Goal: Answer question/provide support: Share knowledge or assist other users

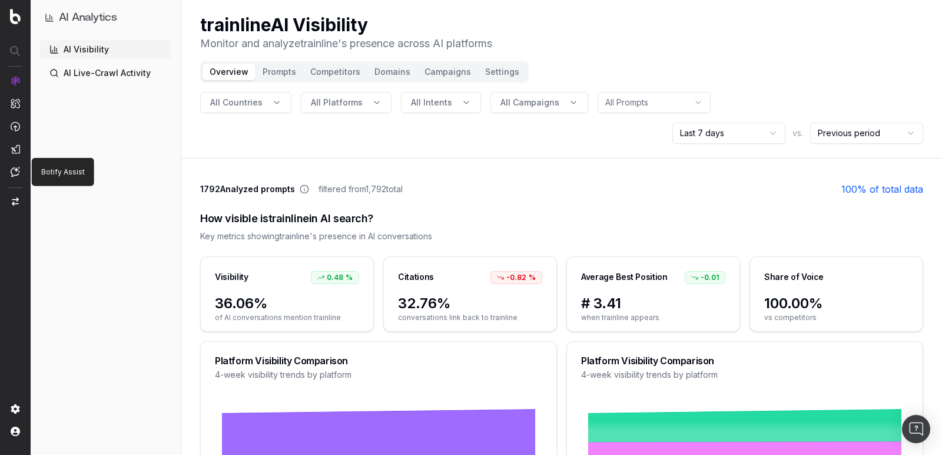
click at [16, 177] on nav at bounding box center [15, 227] width 31 height 455
click at [16, 171] on img at bounding box center [15, 172] width 9 height 10
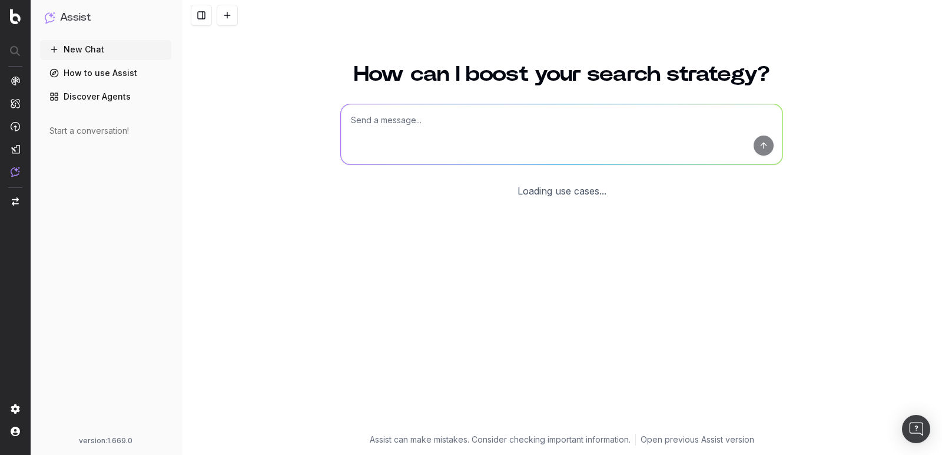
scroll to position [1, 0]
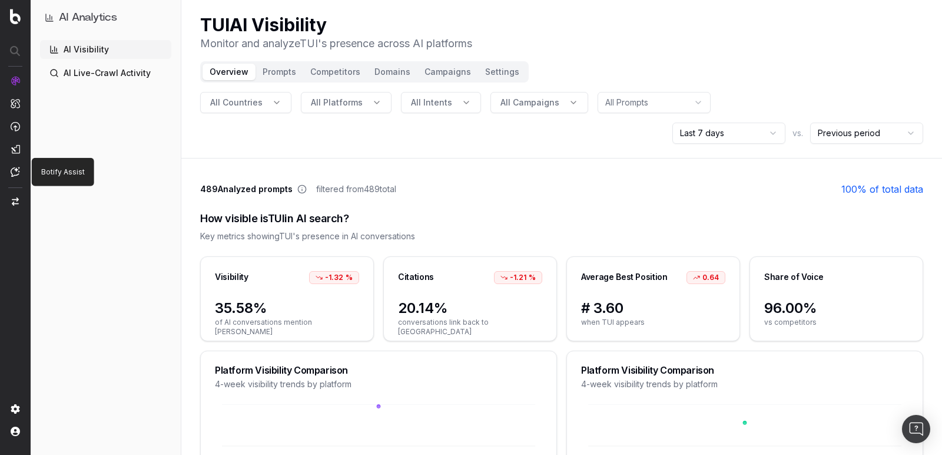
click at [16, 171] on img at bounding box center [15, 172] width 9 height 10
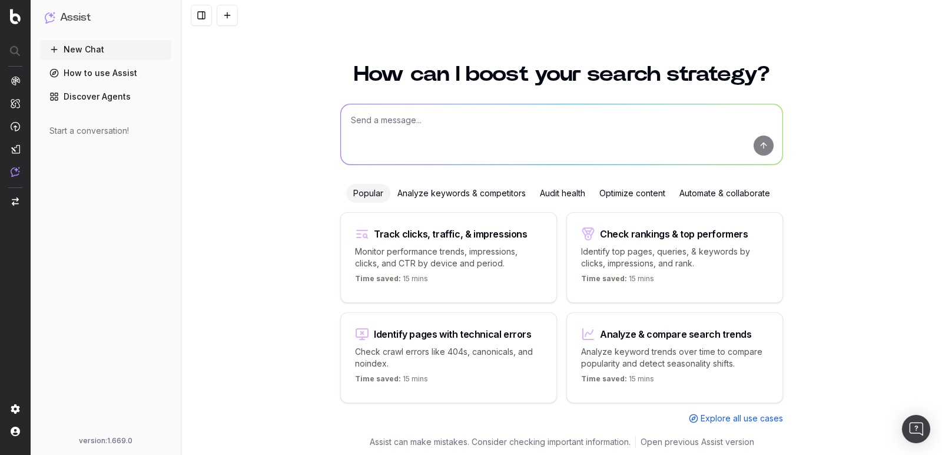
scroll to position [1, 0]
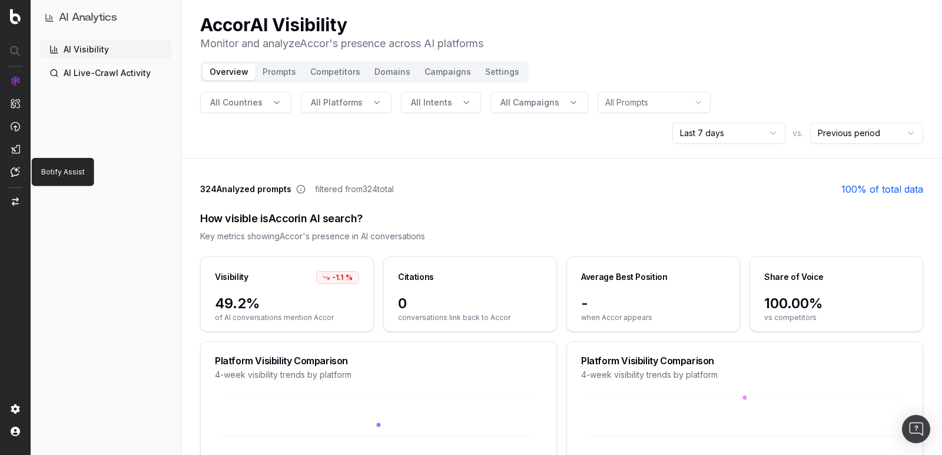
click at [16, 171] on img at bounding box center [15, 172] width 9 height 10
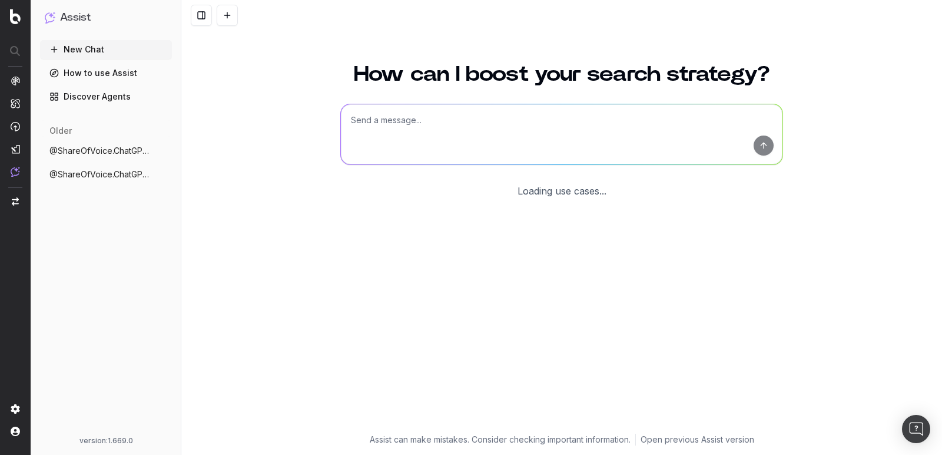
scroll to position [1, 0]
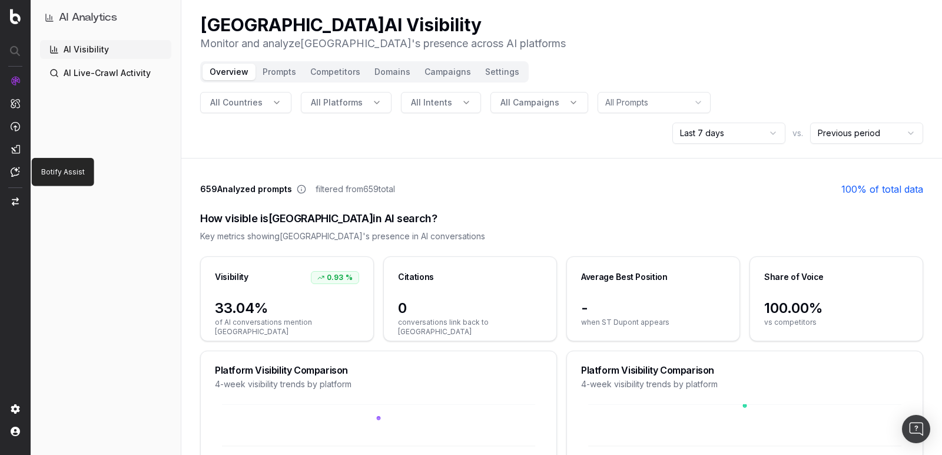
click at [16, 171] on img at bounding box center [15, 172] width 9 height 10
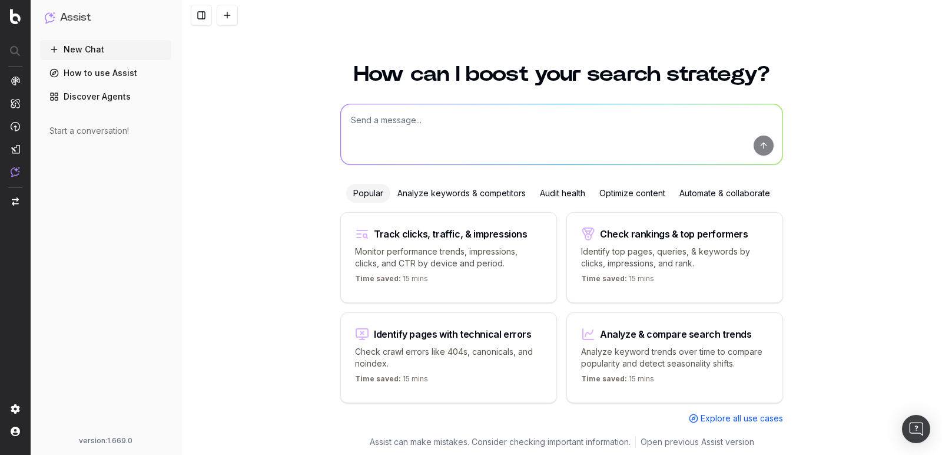
scroll to position [1, 0]
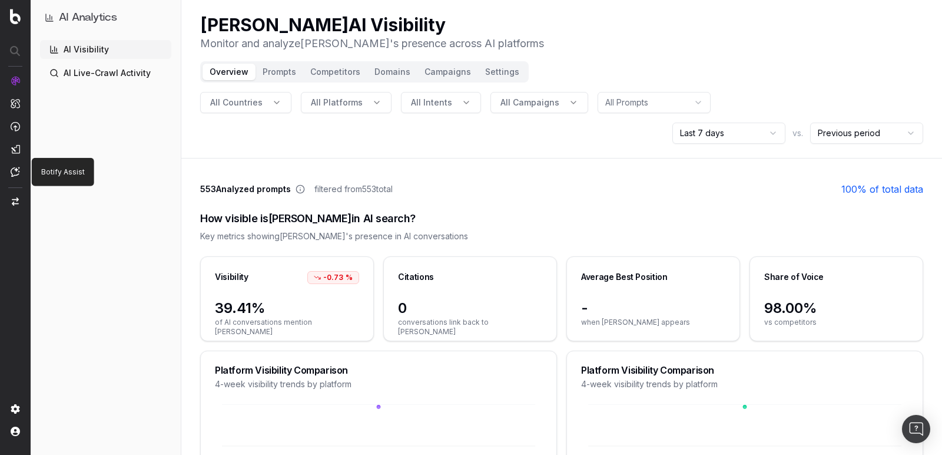
click at [16, 171] on img at bounding box center [15, 172] width 9 height 10
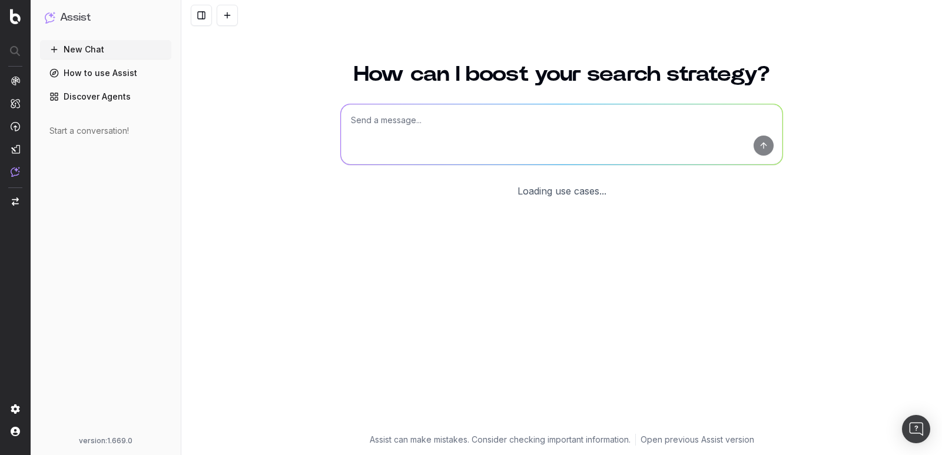
scroll to position [1, 0]
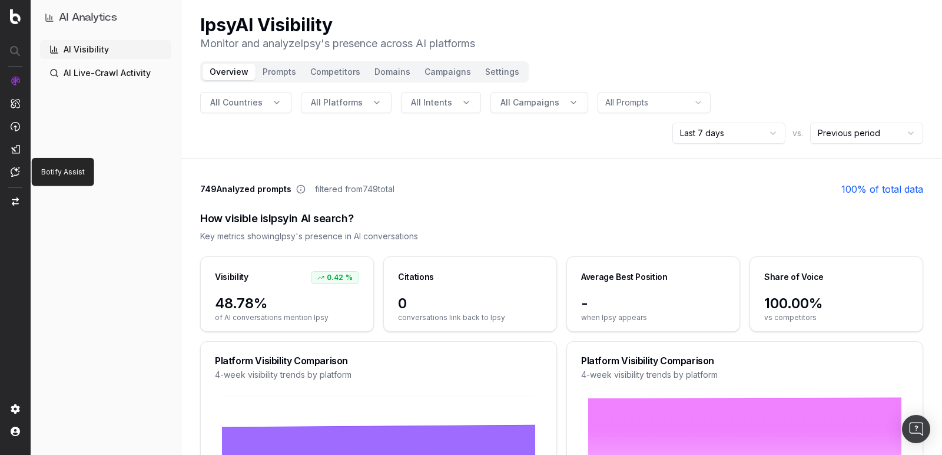
click at [16, 171] on img at bounding box center [15, 172] width 9 height 10
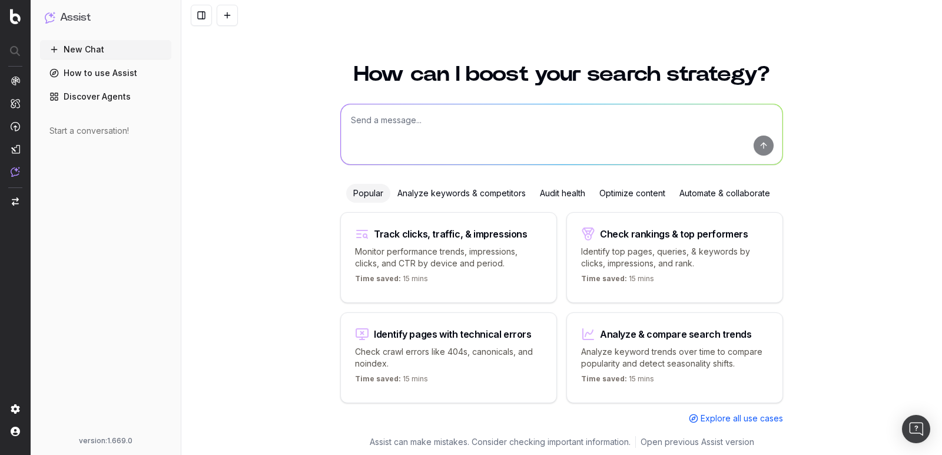
scroll to position [1, 0]
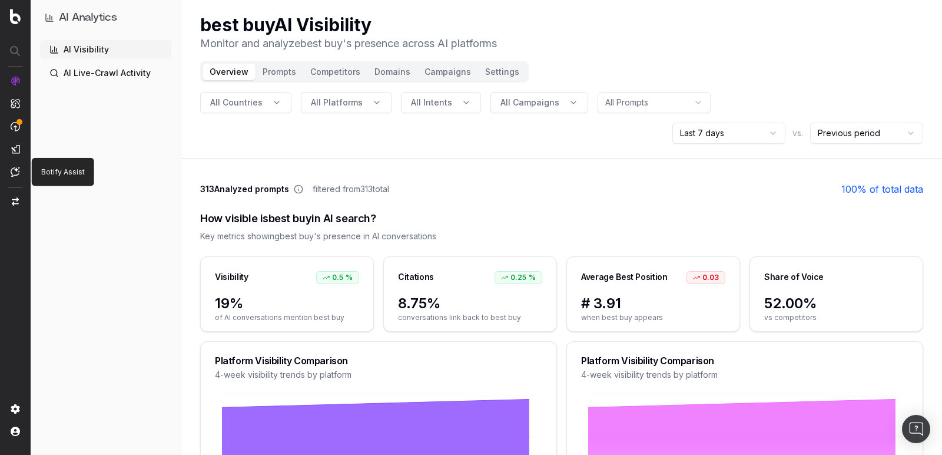
click at [16, 171] on img at bounding box center [15, 172] width 9 height 10
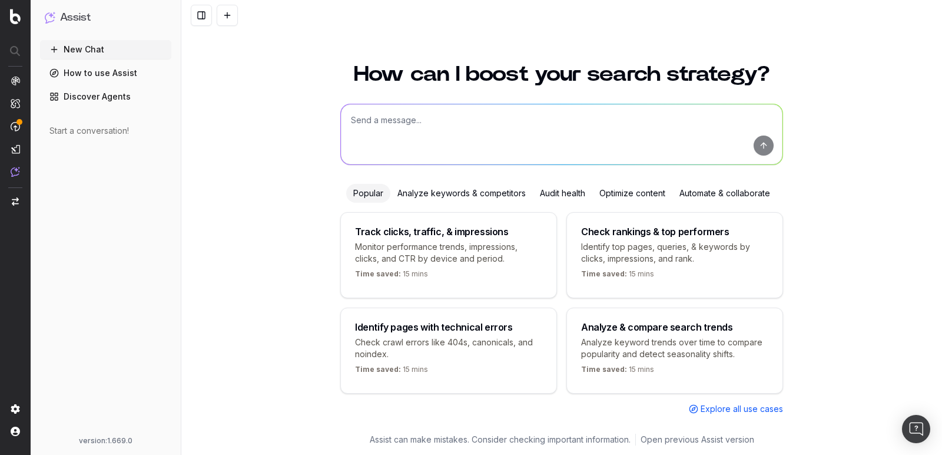
scroll to position [1, 0]
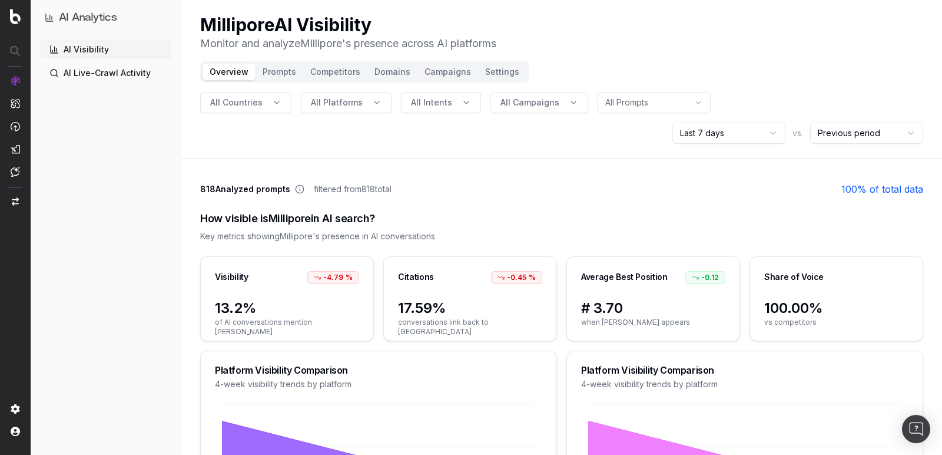
click at [22, 170] on nav at bounding box center [15, 227] width 31 height 455
click at [11, 170] on img at bounding box center [15, 172] width 9 height 10
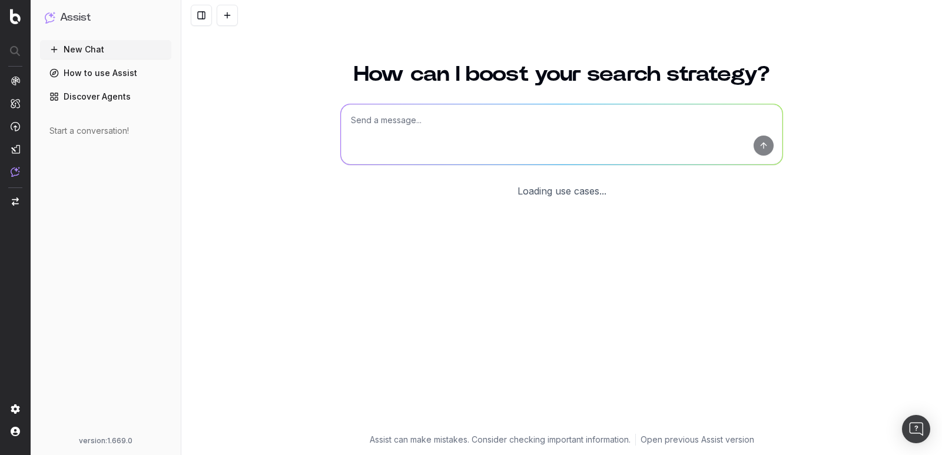
scroll to position [1, 0]
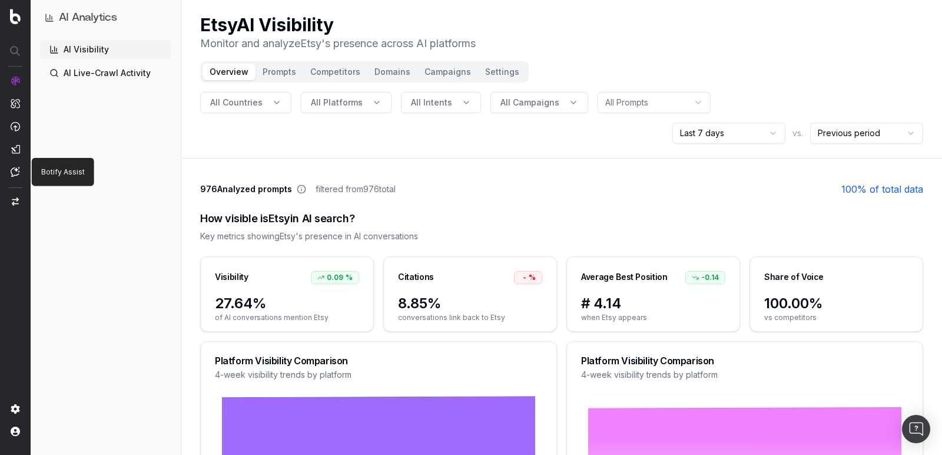
click at [16, 171] on img at bounding box center [15, 172] width 9 height 10
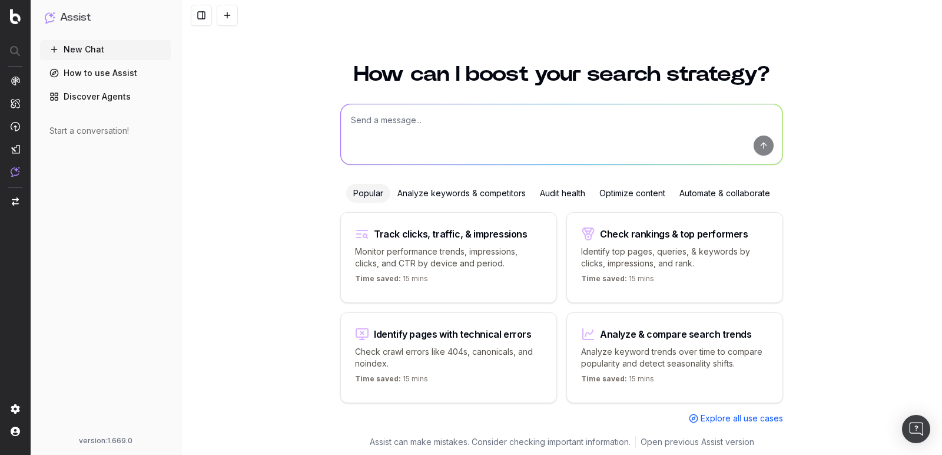
scroll to position [1, 0]
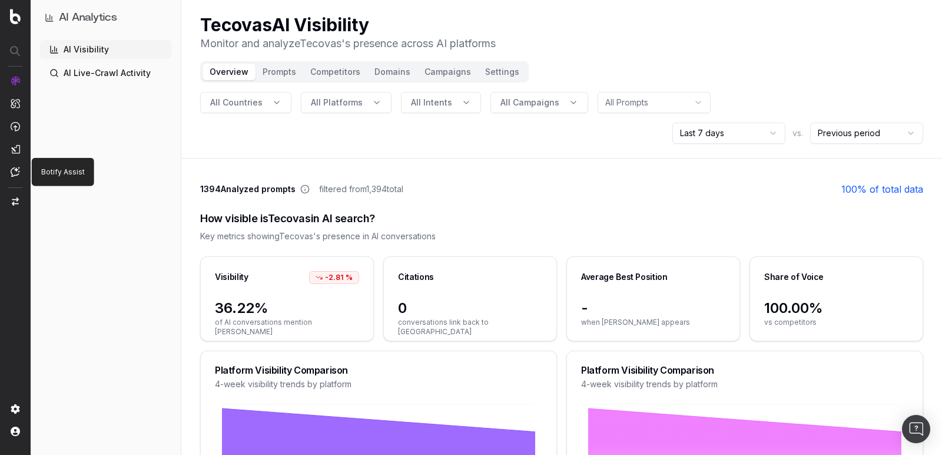
click at [16, 171] on img at bounding box center [15, 172] width 9 height 10
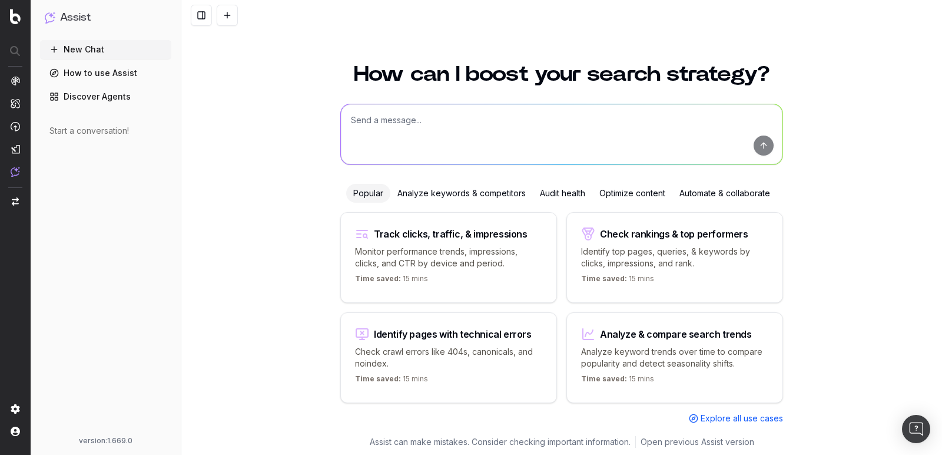
scroll to position [1, 0]
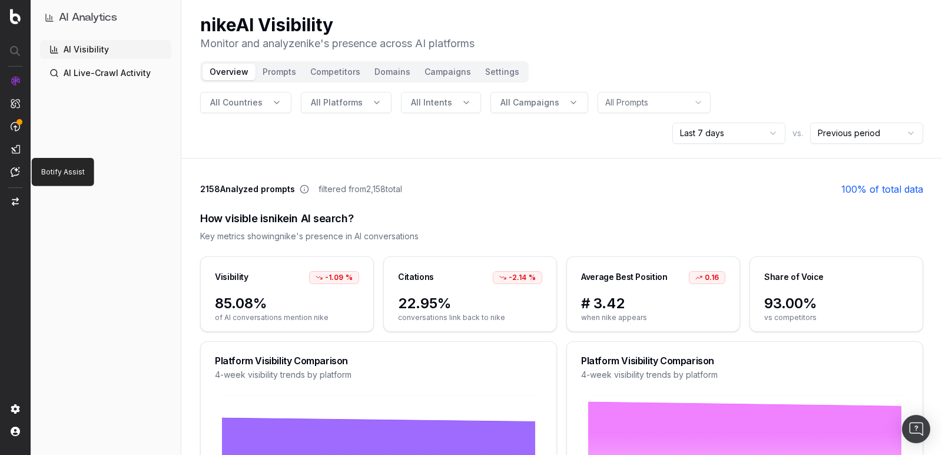
click at [16, 171] on img at bounding box center [15, 172] width 9 height 10
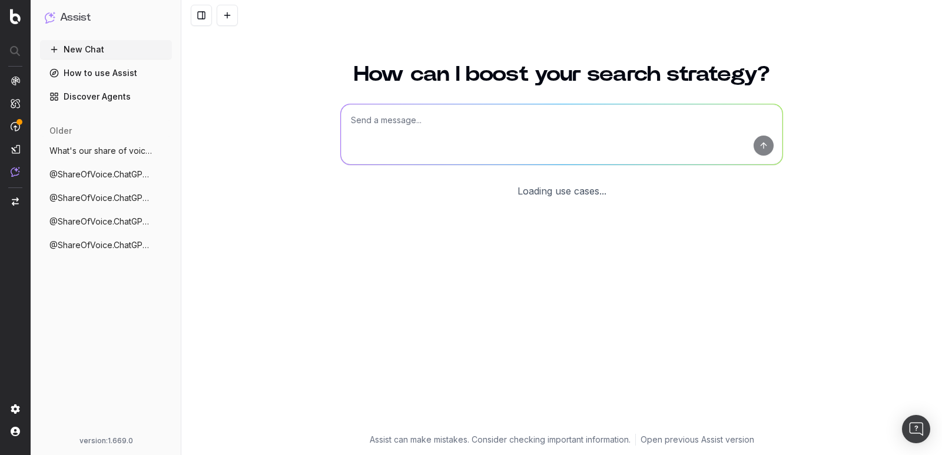
scroll to position [1, 0]
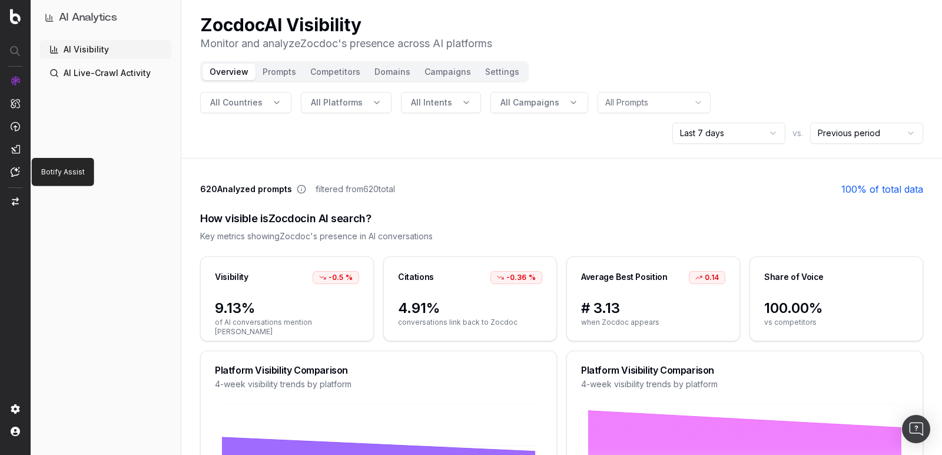
click at [16, 171] on img at bounding box center [15, 172] width 9 height 10
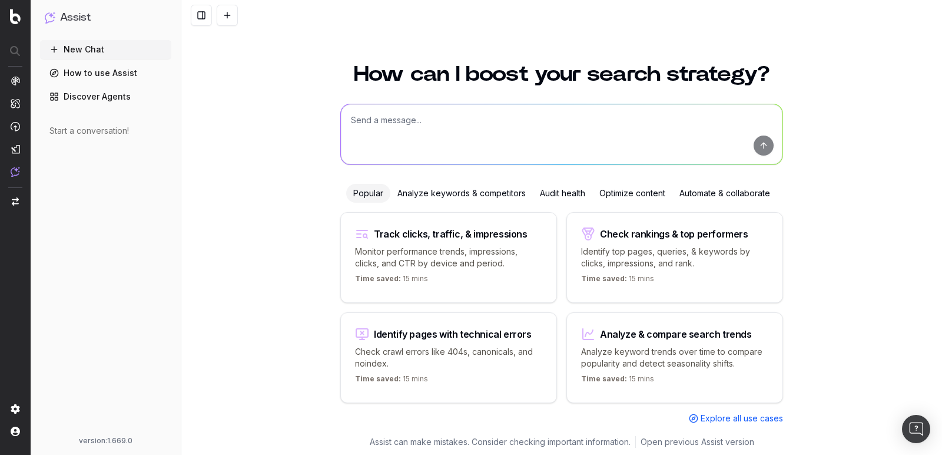
scroll to position [1, 0]
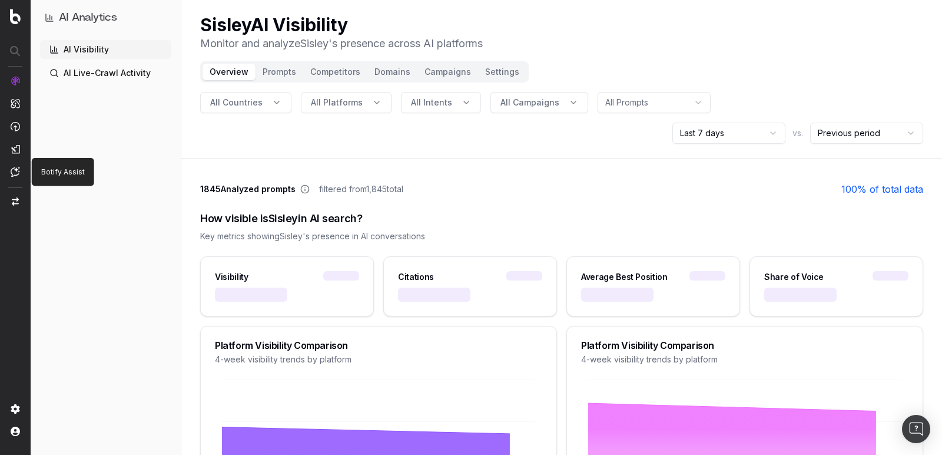
click at [15, 172] on img at bounding box center [15, 172] width 9 height 10
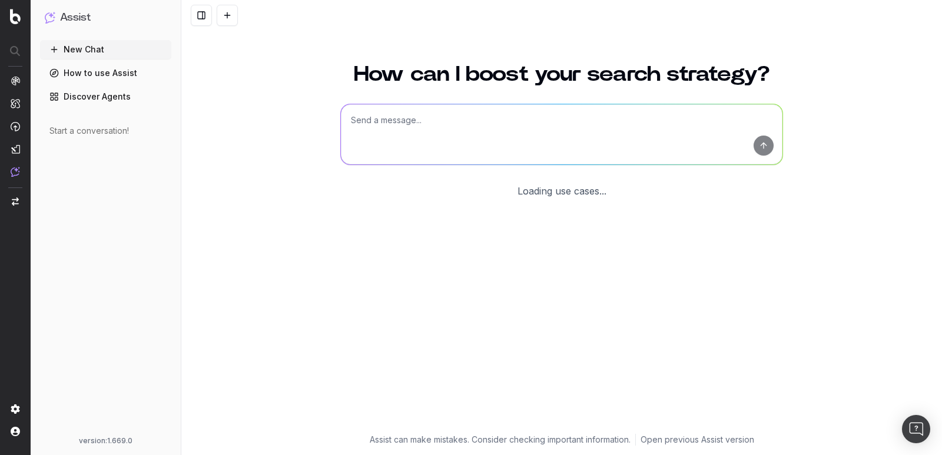
scroll to position [1, 0]
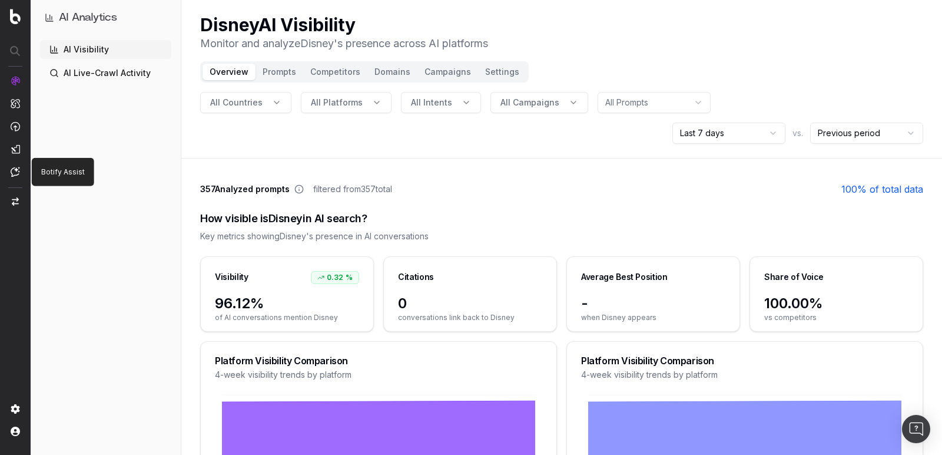
click at [14, 171] on img at bounding box center [15, 172] width 9 height 10
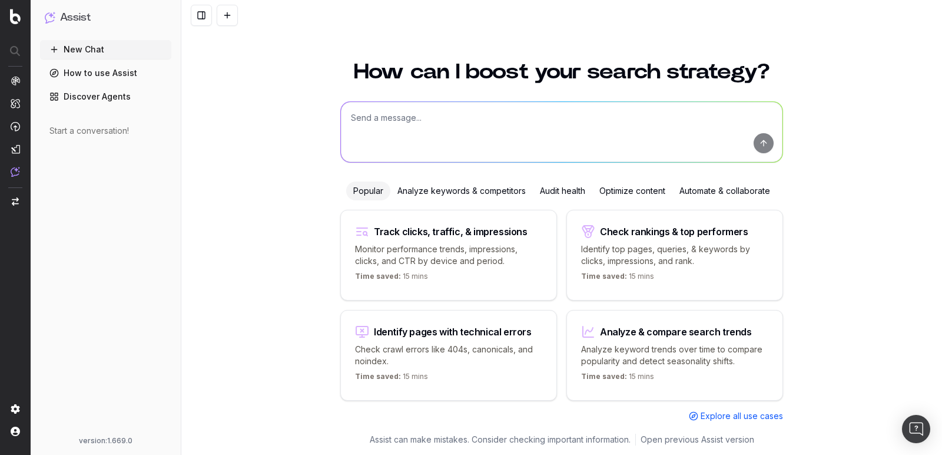
scroll to position [1, 0]
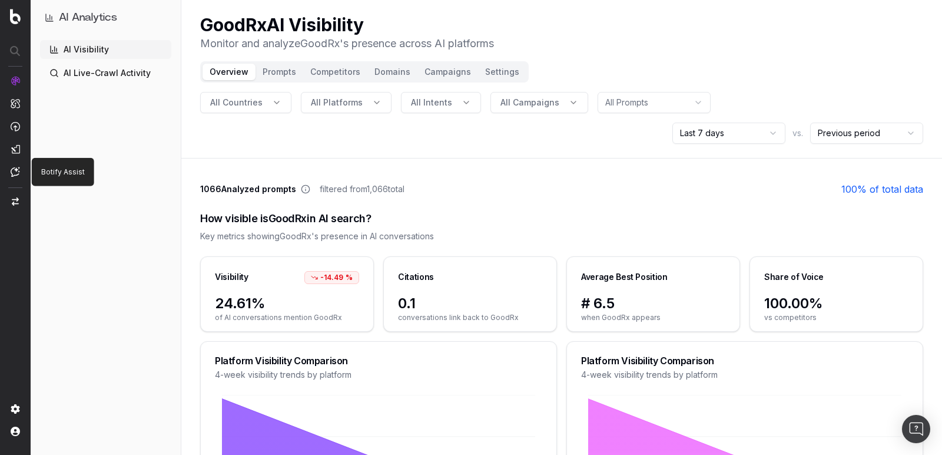
click at [12, 170] on img at bounding box center [15, 172] width 9 height 10
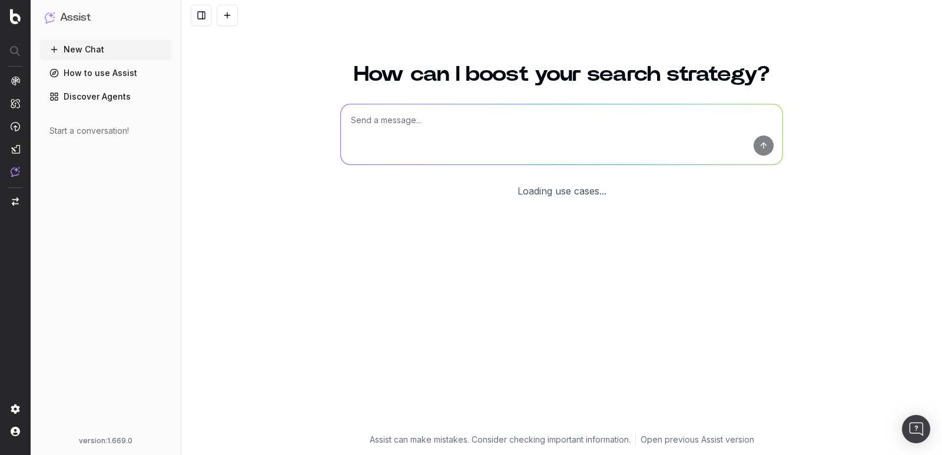
scroll to position [1, 0]
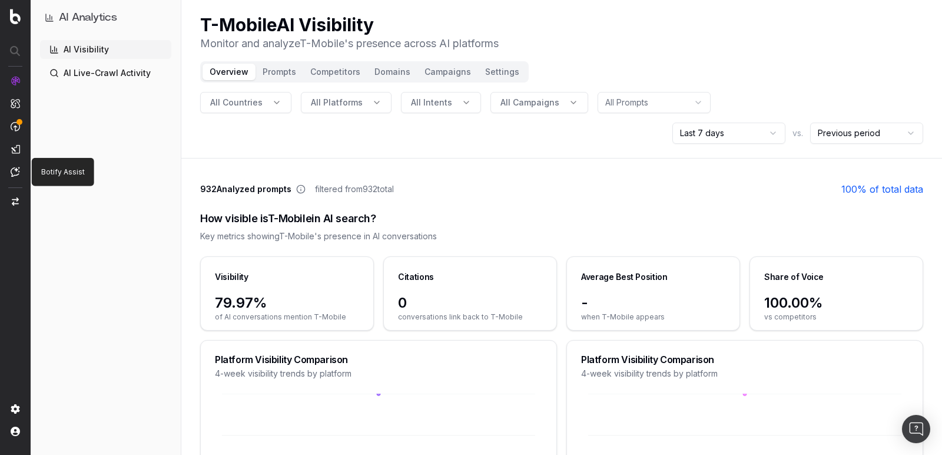
click at [14, 170] on img at bounding box center [15, 172] width 9 height 10
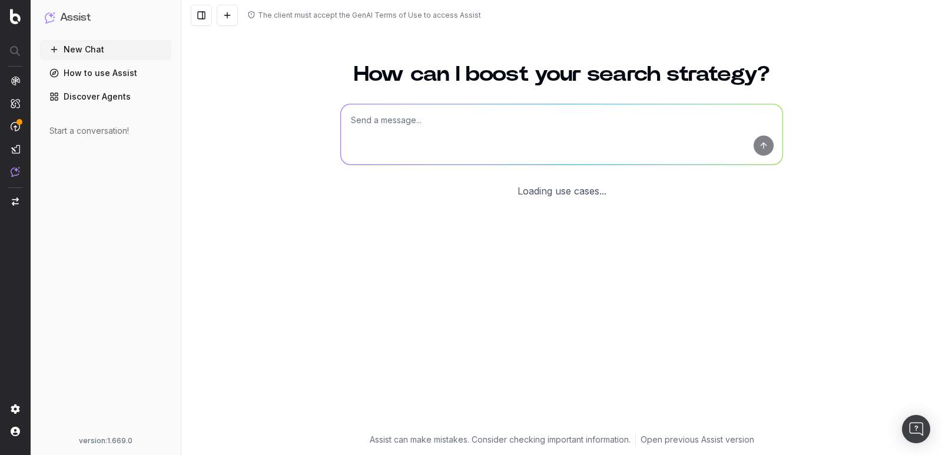
scroll to position [1, 0]
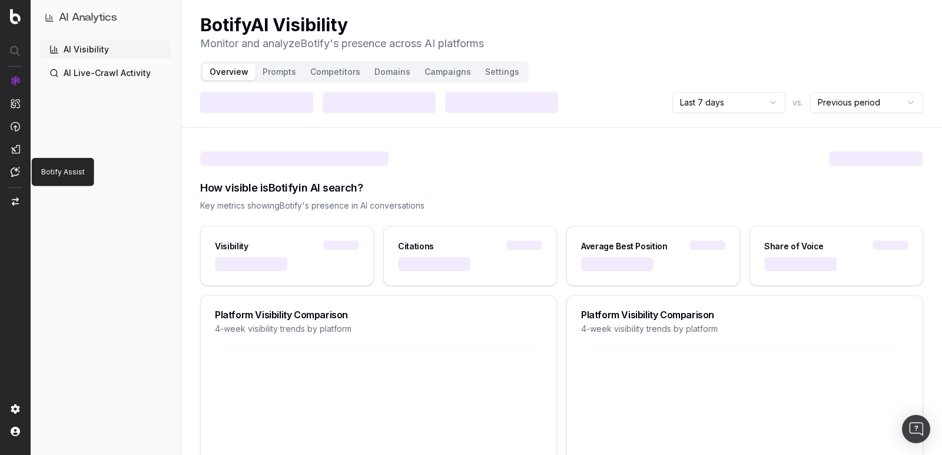
click at [19, 172] on img at bounding box center [15, 172] width 9 height 10
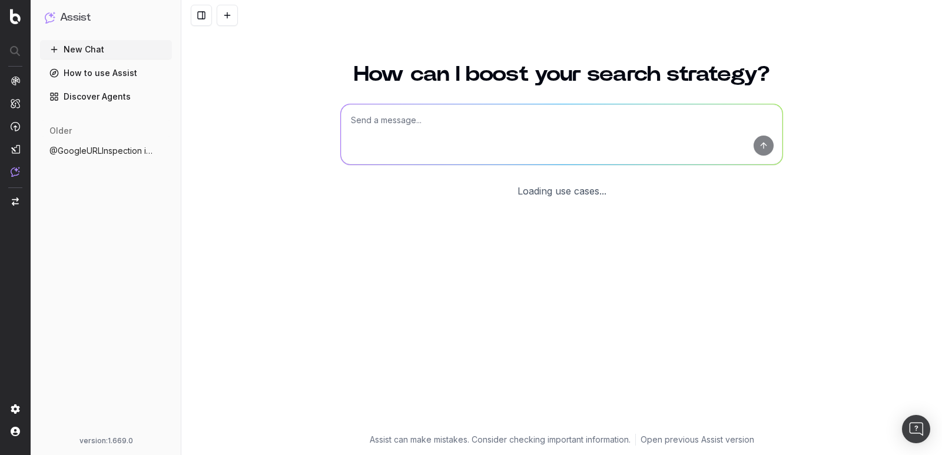
scroll to position [1, 0]
